Goal: Find specific page/section: Find specific page/section

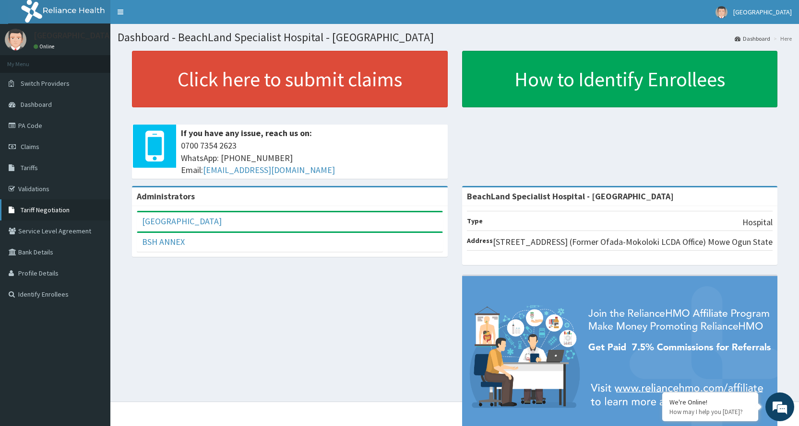
click at [53, 210] on span "Tariff Negotiation" at bounding box center [45, 210] width 49 height 9
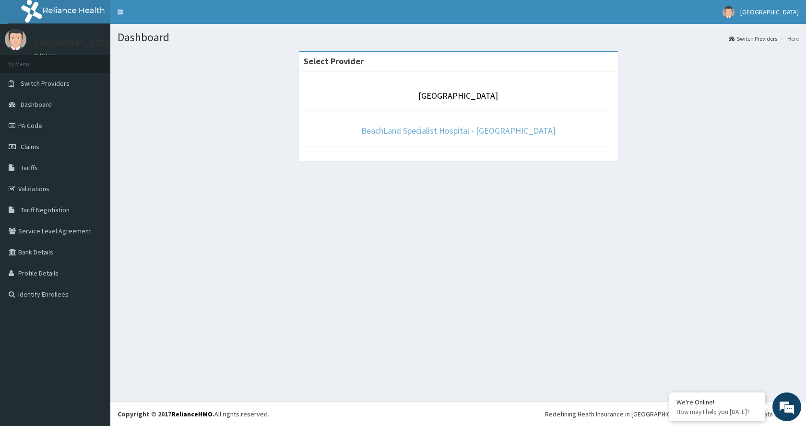
click at [486, 134] on link "BeachLand Specialist Hospital - [GEOGRAPHIC_DATA]" at bounding box center [458, 130] width 194 height 11
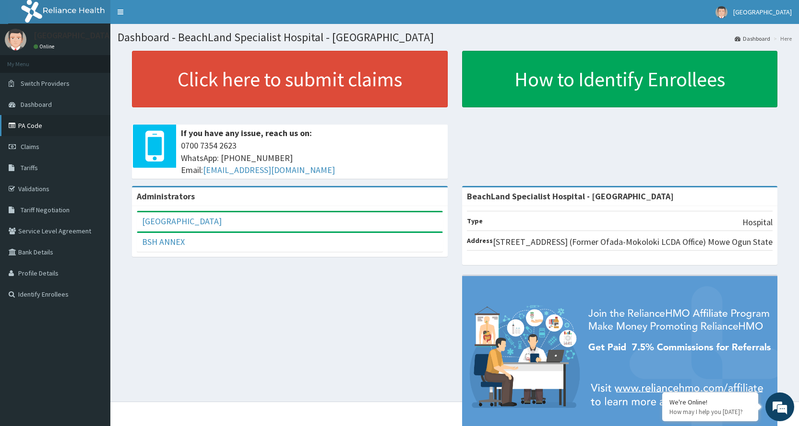
click at [33, 128] on link "PA Code" at bounding box center [55, 125] width 110 height 21
